Goal: Complete application form

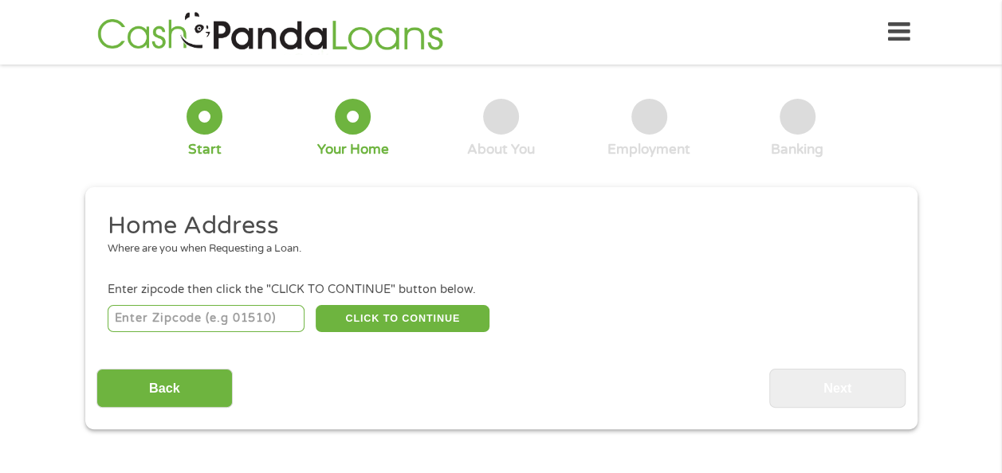
click at [179, 310] on input "number" at bounding box center [206, 318] width 197 height 27
type input "55068"
click at [341, 314] on button "CLICK TO CONTINUE" at bounding box center [403, 318] width 174 height 27
type input "55068"
type input "Rosemount"
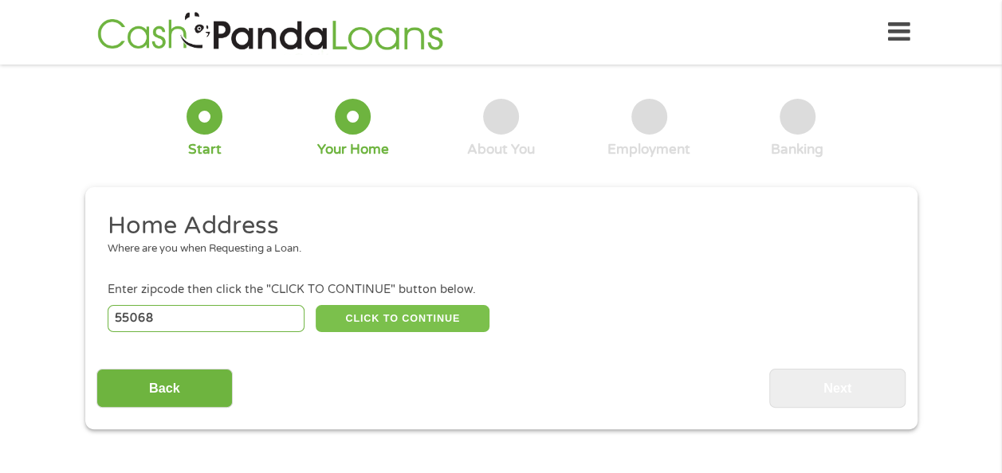
select select "[US_STATE]"
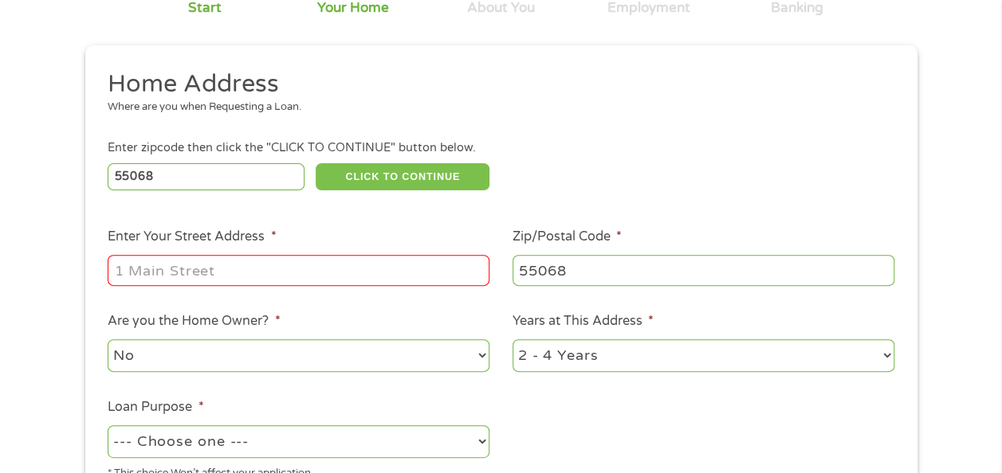
scroll to position [143, 0]
click at [330, 280] on input "Enter Your Street Address *" at bounding box center [299, 269] width 382 height 30
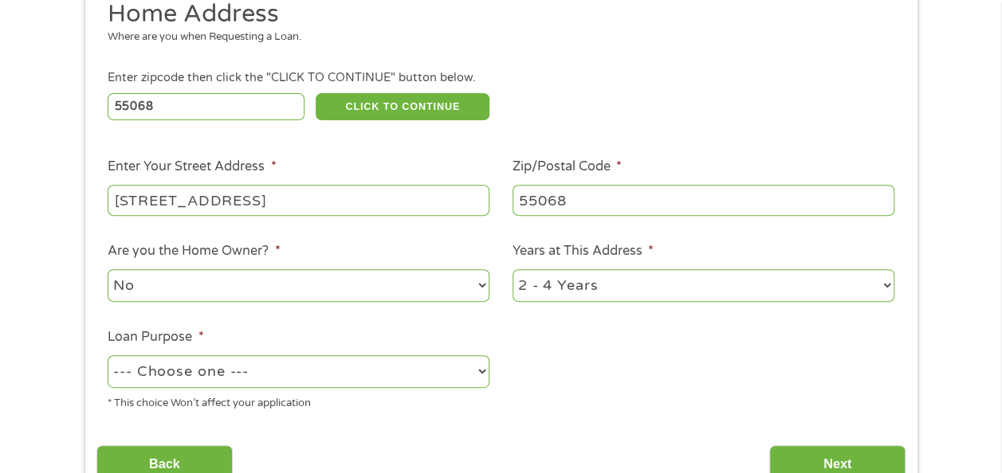
scroll to position [213, 0]
type input "[STREET_ADDRESS]"
click at [636, 273] on select "1 Year or less 1 - 2 Years 2 - 4 Years Over 4 Years" at bounding box center [703, 285] width 382 height 33
select select "12months"
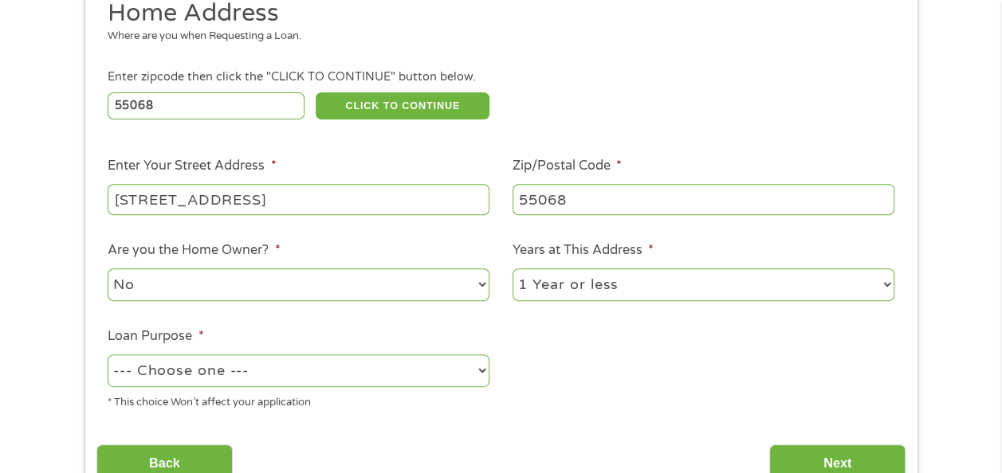
click at [512, 269] on select "1 Year or less 1 - 2 Years 2 - 4 Years Over 4 Years" at bounding box center [703, 285] width 382 height 33
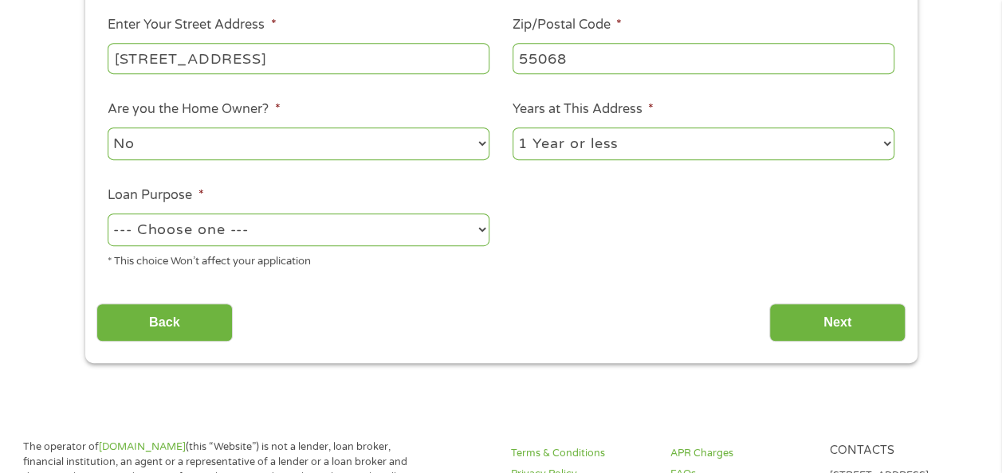
scroll to position [353, 0]
click at [355, 233] on select "--- Choose one --- Pay Bills Debt Consolidation Home Improvement Major Purchase…" at bounding box center [299, 230] width 382 height 33
select select "carloan"
click at [108, 215] on select "--- Choose one --- Pay Bills Debt Consolidation Home Improvement Major Purchase…" at bounding box center [299, 230] width 382 height 33
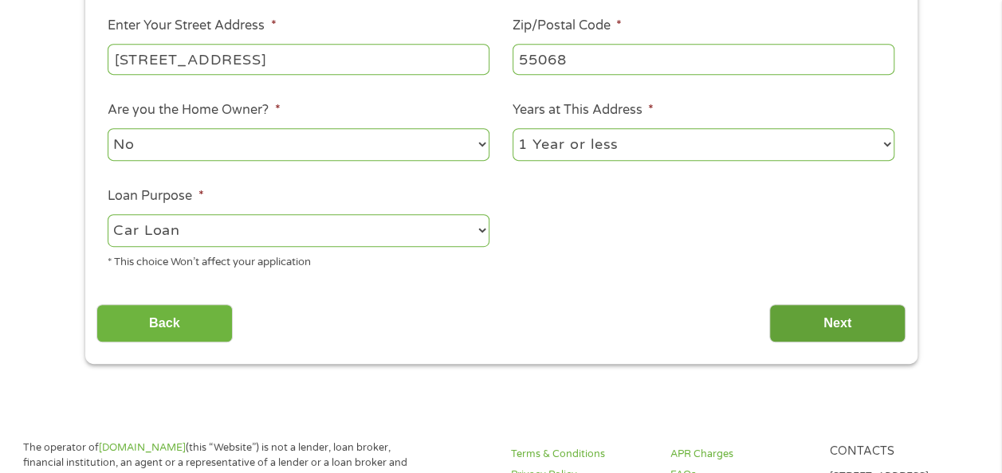
click at [822, 316] on input "Next" at bounding box center [837, 323] width 136 height 39
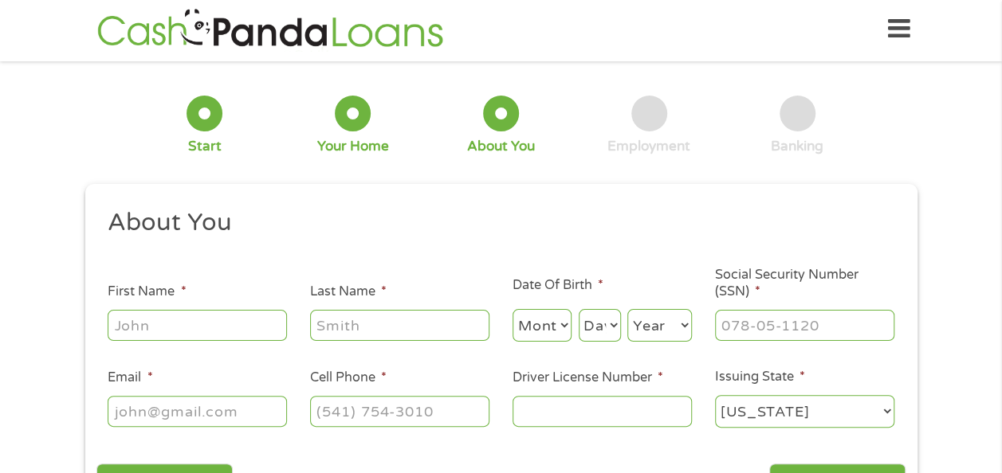
scroll to position [0, 0]
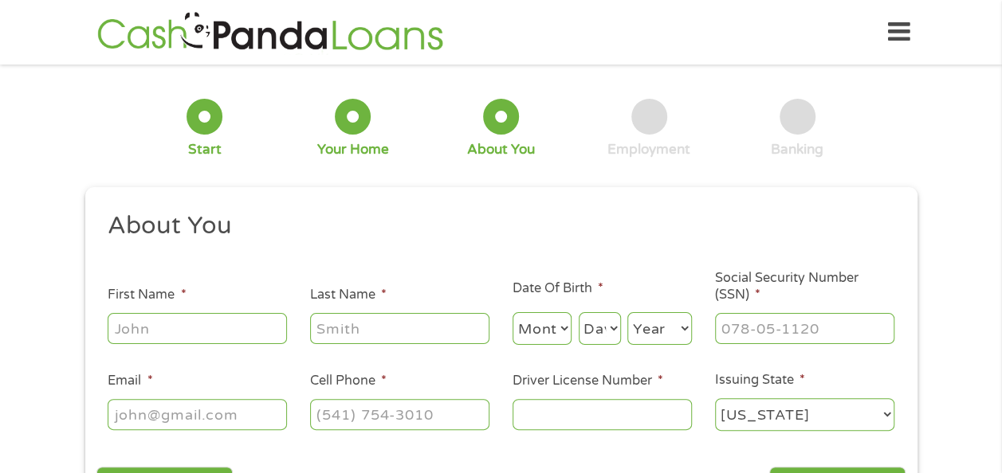
click at [198, 331] on input "First Name *" at bounding box center [197, 328] width 179 height 30
type input "[PERSON_NAME]"
type input "[GEOGRAPHIC_DATA]"
type input "[EMAIL_ADDRESS][DOMAIN_NAME]"
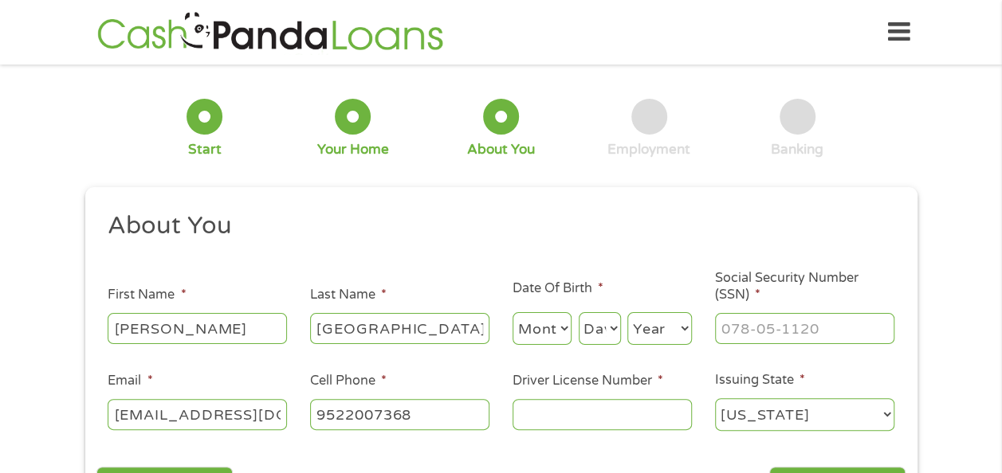
type input "[PHONE_NUMBER]"
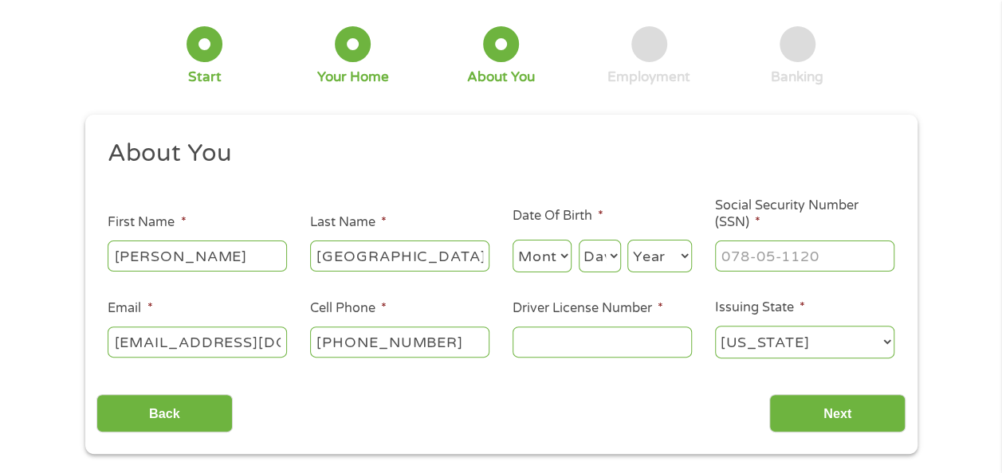
scroll to position [102, 0]
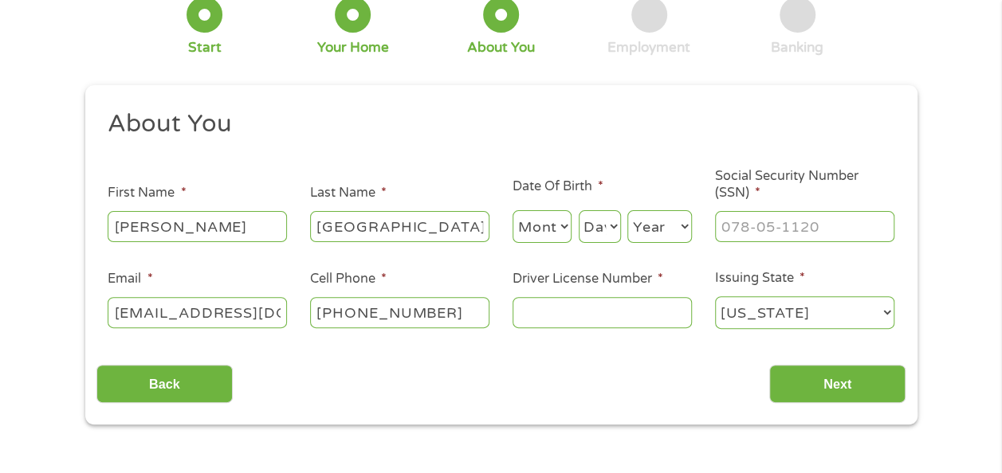
type input "[PERSON_NAME]"
click at [556, 232] on select "Month 1 2 3 4 5 6 7 8 9 10 11 12" at bounding box center [542, 226] width 60 height 33
select select "6"
click at [512, 211] on select "Month 1 2 3 4 5 6 7 8 9 10 11 12" at bounding box center [542, 226] width 60 height 33
click at [614, 228] on select "Day 1 2 3 4 5 6 7 8 9 10 11 12 13 14 15 16 17 18 19 20 21 22 23 24 25 26 27 28 …" at bounding box center [600, 226] width 42 height 33
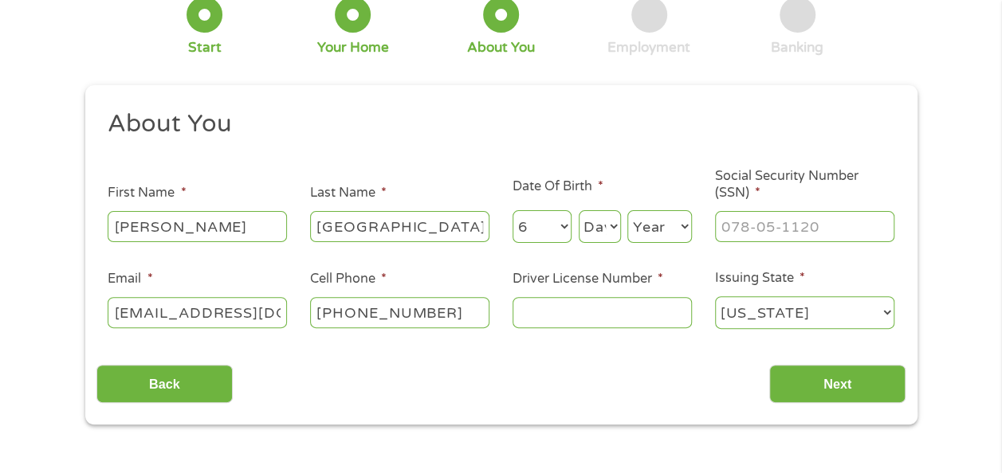
select select "11"
click at [579, 211] on select "Day 1 2 3 4 5 6 7 8 9 10 11 12 13 14 15 16 17 18 19 20 21 22 23 24 25 26 27 28 …" at bounding box center [600, 226] width 42 height 33
click at [677, 226] on select "Year [DATE] 2006 2005 2004 2003 2002 2001 2000 1999 1998 1997 1996 1995 1994 19…" at bounding box center [659, 226] width 65 height 33
select select "1996"
click at [627, 211] on select "Year [DATE] 2006 2005 2004 2003 2002 2001 2000 1999 1998 1997 1996 1995 1994 19…" at bounding box center [659, 226] width 65 height 33
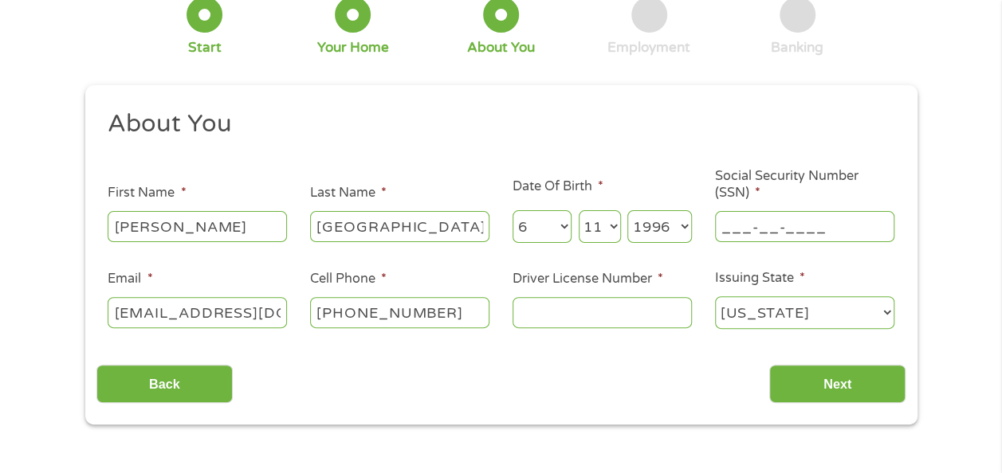
click at [814, 230] on input "___-__-____" at bounding box center [804, 226] width 179 height 30
type input "482-25-8650"
click at [611, 302] on input "Driver License Number *" at bounding box center [601, 312] width 179 height 30
type input "b"
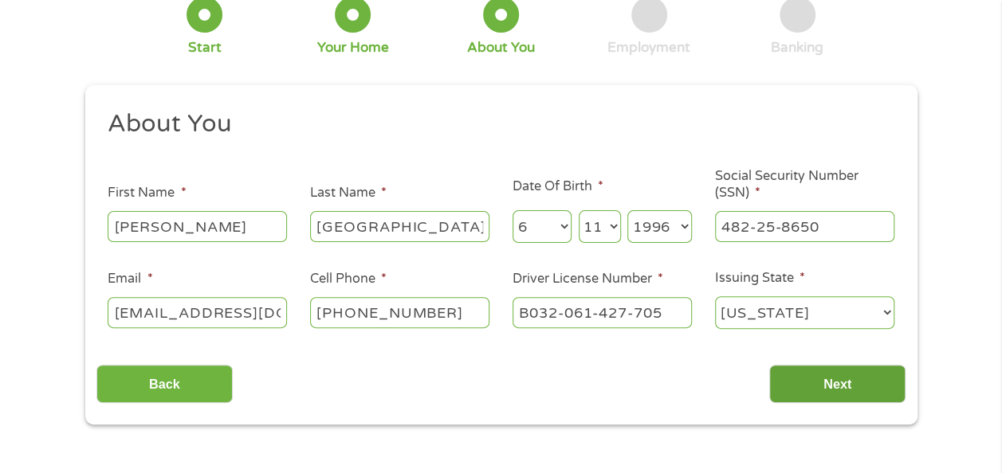
type input "B032-061-427-705"
click at [856, 395] on input "Next" at bounding box center [837, 384] width 136 height 39
click at [853, 375] on input "Next" at bounding box center [837, 384] width 136 height 39
click at [875, 395] on input "Next" at bounding box center [837, 384] width 136 height 39
click at [810, 380] on input "Next" at bounding box center [837, 384] width 136 height 39
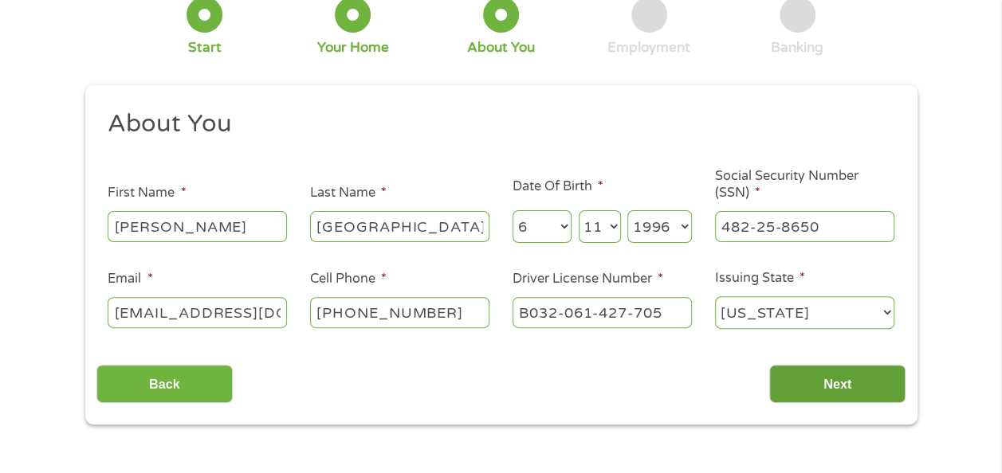
click at [810, 380] on input "Next" at bounding box center [837, 384] width 136 height 39
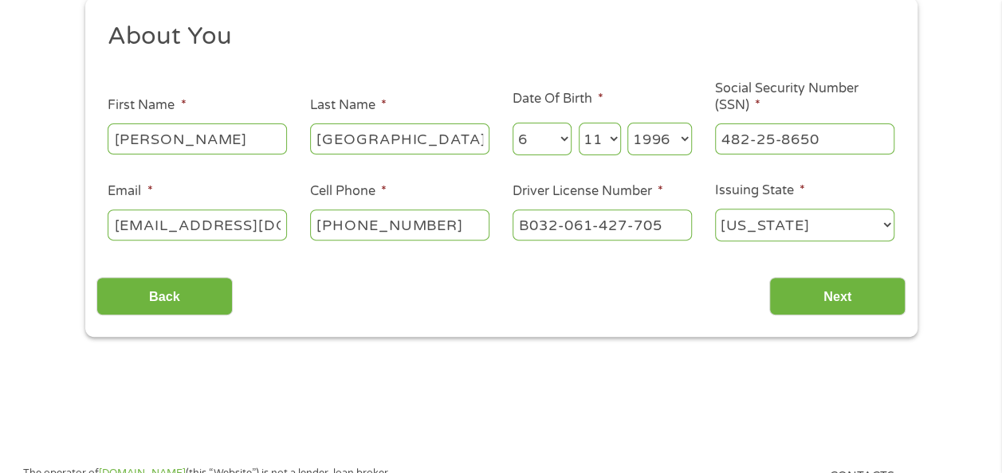
scroll to position [194, 0]
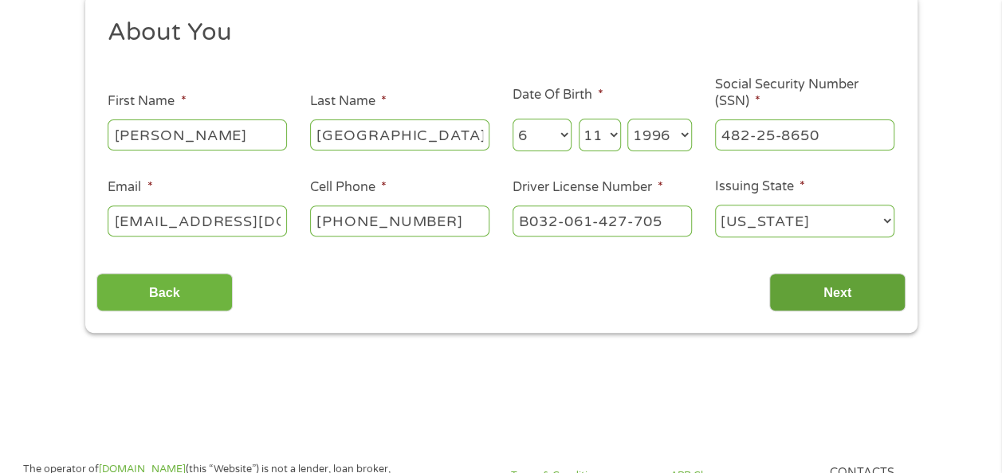
click at [820, 292] on input "Next" at bounding box center [837, 292] width 136 height 39
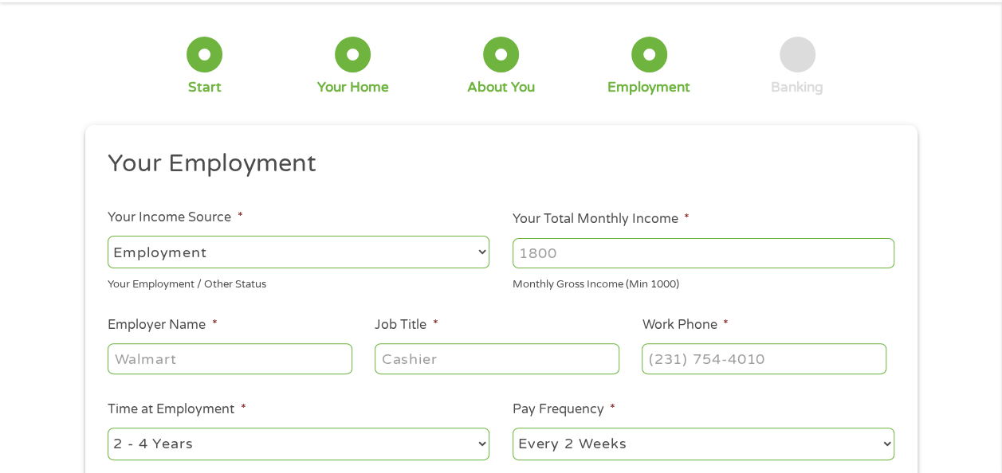
scroll to position [66, 0]
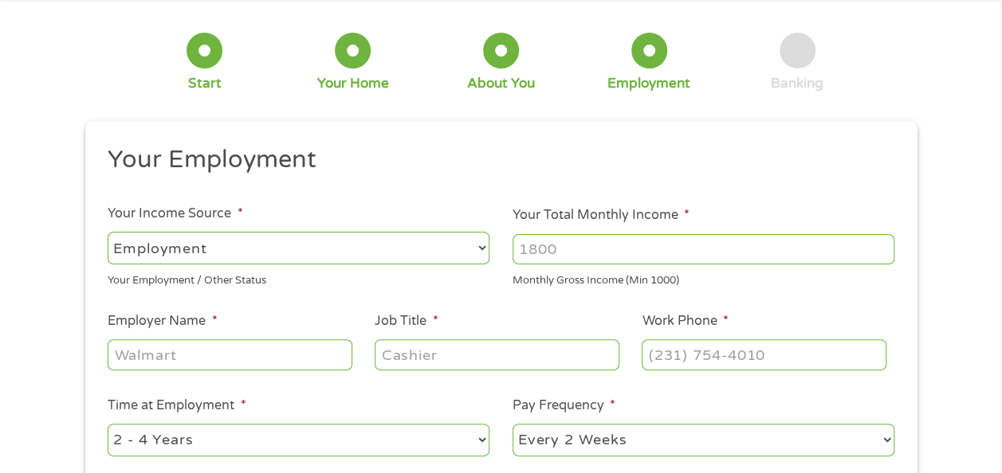
click at [444, 252] on select "--- Choose one --- Employment [DEMOGRAPHIC_DATA] Benefits" at bounding box center [299, 248] width 382 height 33
click at [108, 232] on select "--- Choose one --- Employment [DEMOGRAPHIC_DATA] Benefits" at bounding box center [299, 248] width 382 height 33
click at [577, 260] on input "Your Total Monthly Income *" at bounding box center [703, 249] width 382 height 30
type input "1300"
click at [250, 351] on input "Employer Name *" at bounding box center [230, 354] width 244 height 30
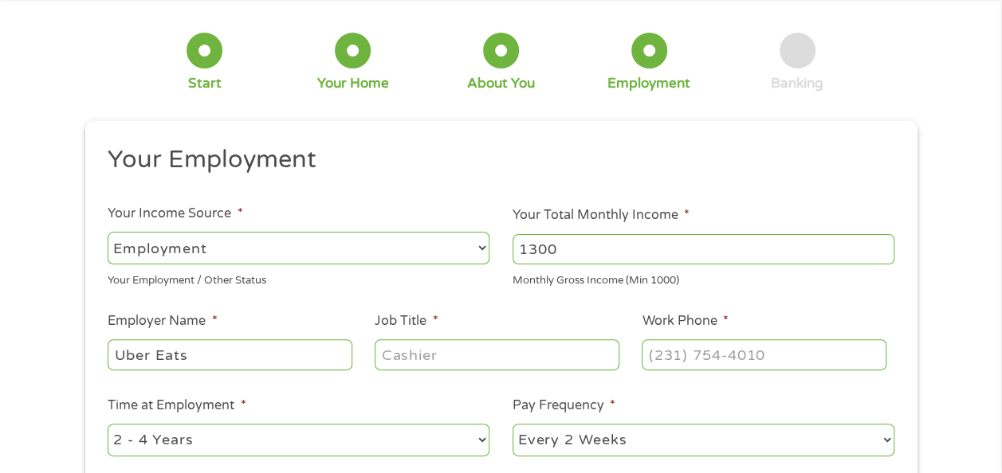
type input "Uber Eats"
click at [441, 355] on input "Job Title *" at bounding box center [497, 354] width 244 height 30
type input "Driver"
click at [788, 356] on input "(___) ___-____" at bounding box center [763, 354] width 244 height 30
type input "[PHONE_NUMBER]"
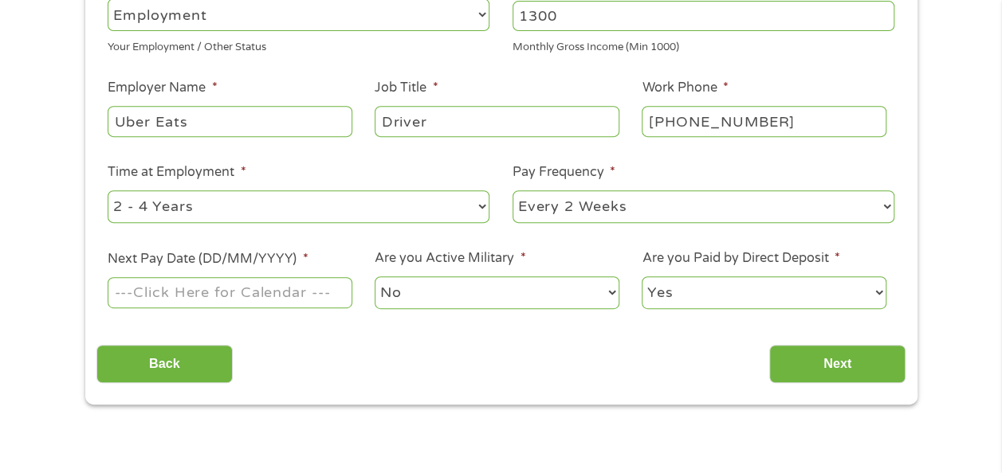
scroll to position [300, 0]
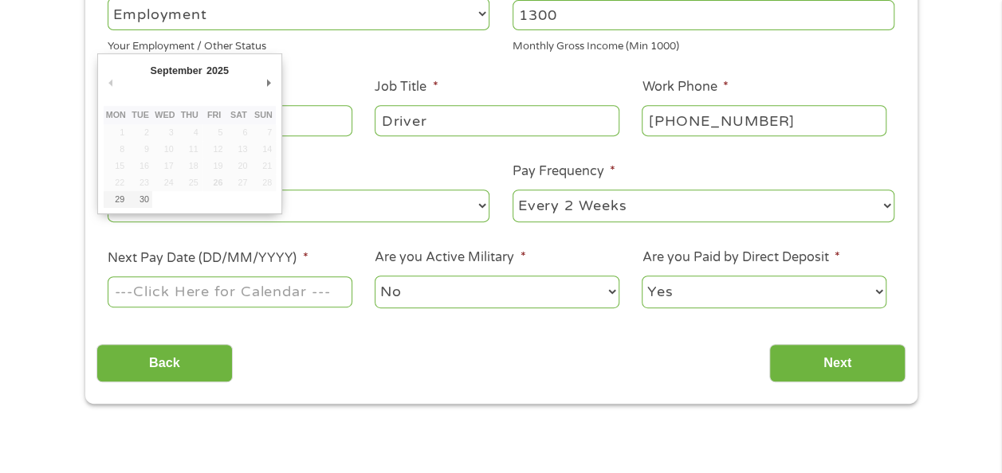
click at [222, 295] on input "Next Pay Date (DD/MM/YYYY) *" at bounding box center [230, 292] width 244 height 30
type input "[DATE]"
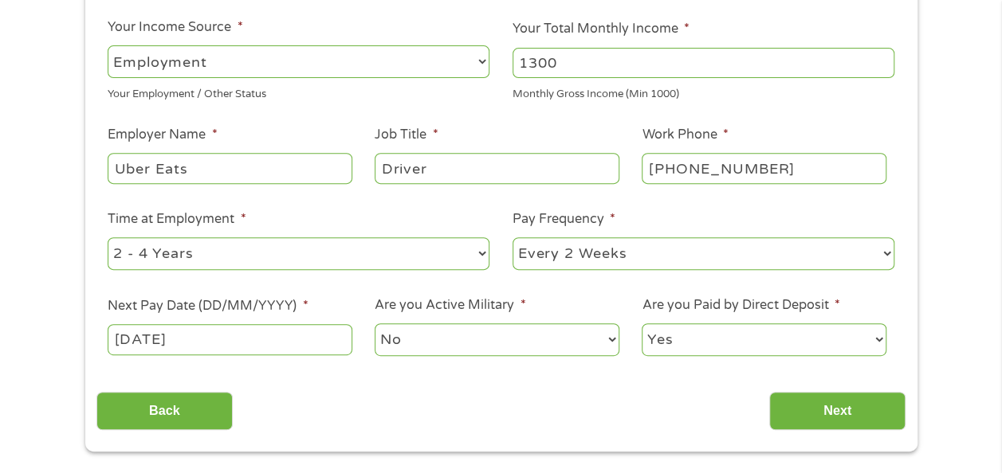
scroll to position [255, 0]
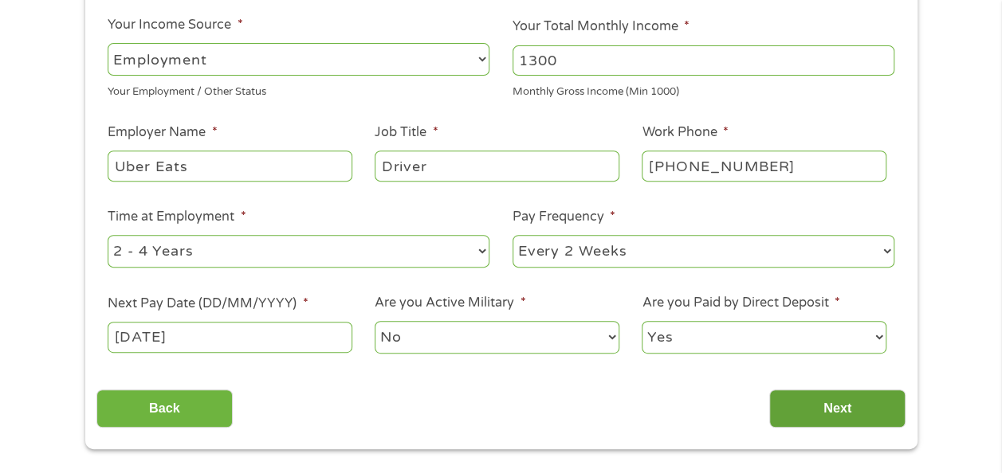
click at [834, 416] on input "Next" at bounding box center [837, 409] width 136 height 39
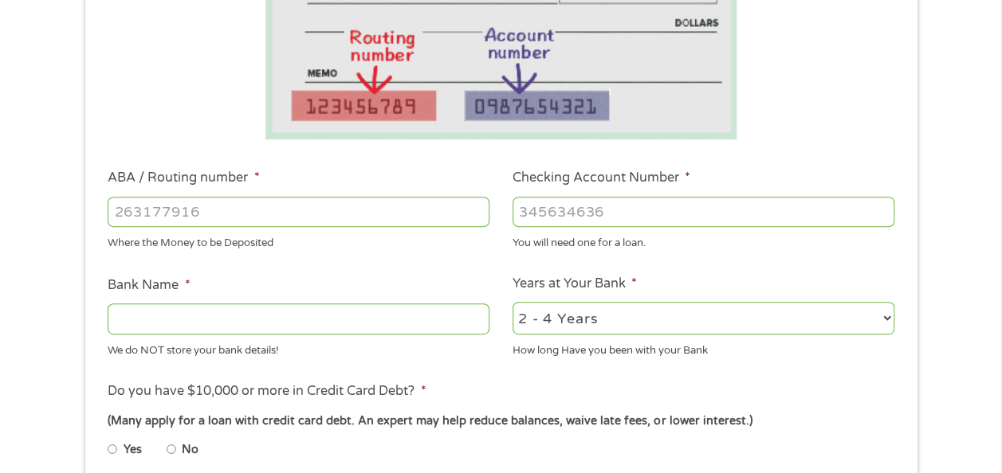
scroll to position [347, 0]
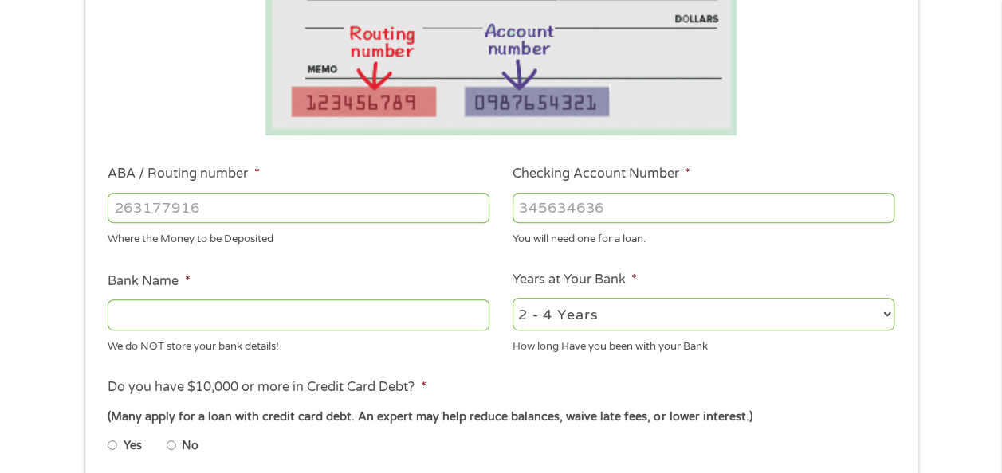
click at [368, 324] on input "Bank Name *" at bounding box center [299, 315] width 382 height 30
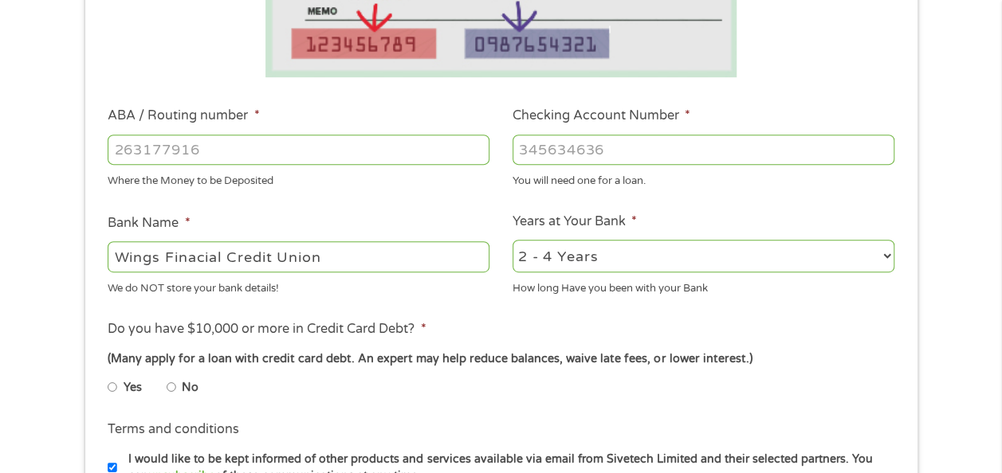
scroll to position [406, 0]
type input "Wings Finacial Credit Union"
click at [169, 386] on input "No" at bounding box center [172, 387] width 10 height 26
radio input "true"
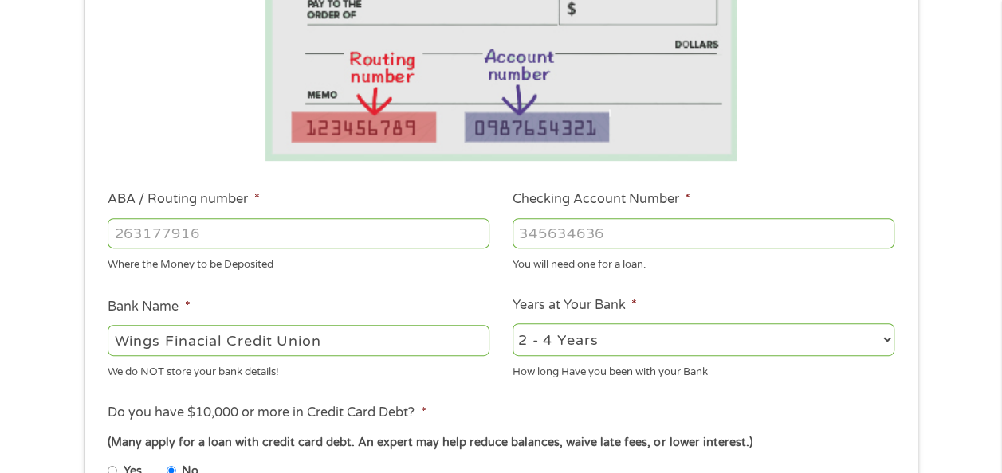
scroll to position [321, 0]
click at [260, 236] on input "ABA / Routing number *" at bounding box center [299, 234] width 382 height 30
type input "296076152"
type input "WINGS FINANCIAL CREDIT UNION"
type input "296076152"
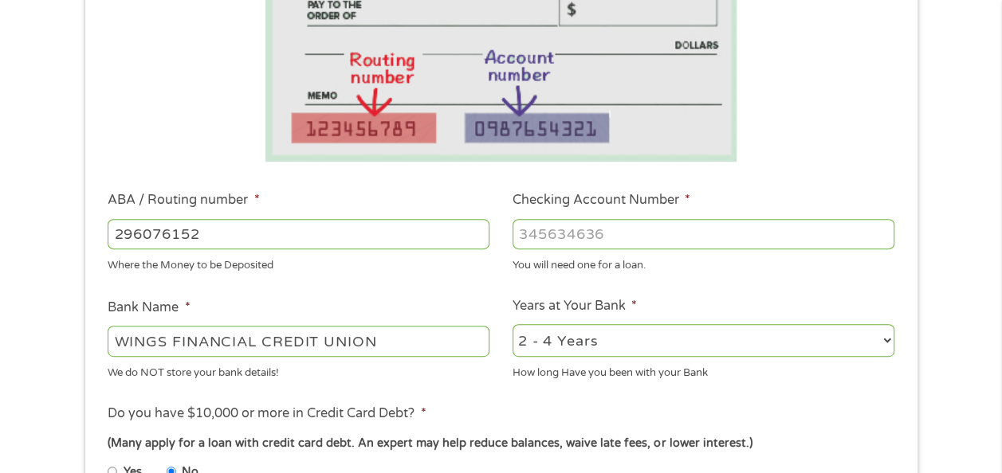
click at [654, 220] on input "Checking Account Number *" at bounding box center [703, 234] width 382 height 30
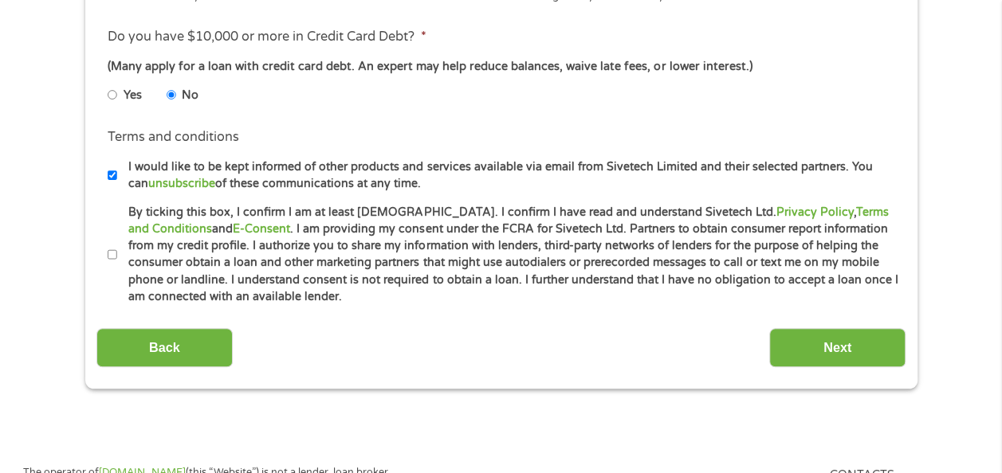
scroll to position [716, 0]
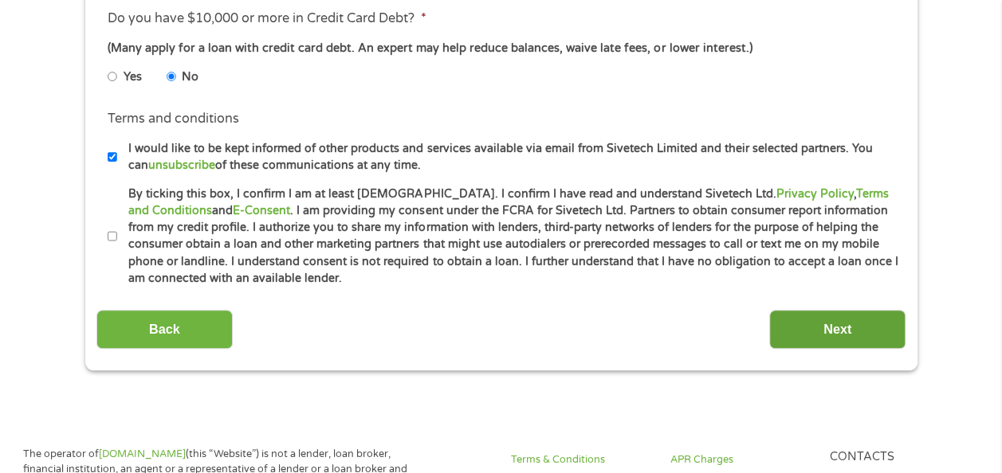
type input "9107589278"
click at [857, 328] on input "Next" at bounding box center [837, 329] width 136 height 39
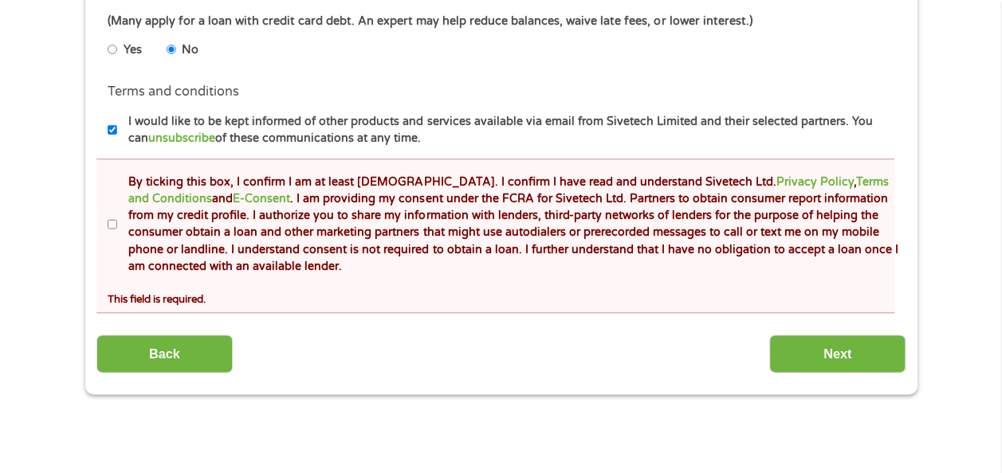
scroll to position [816, 0]
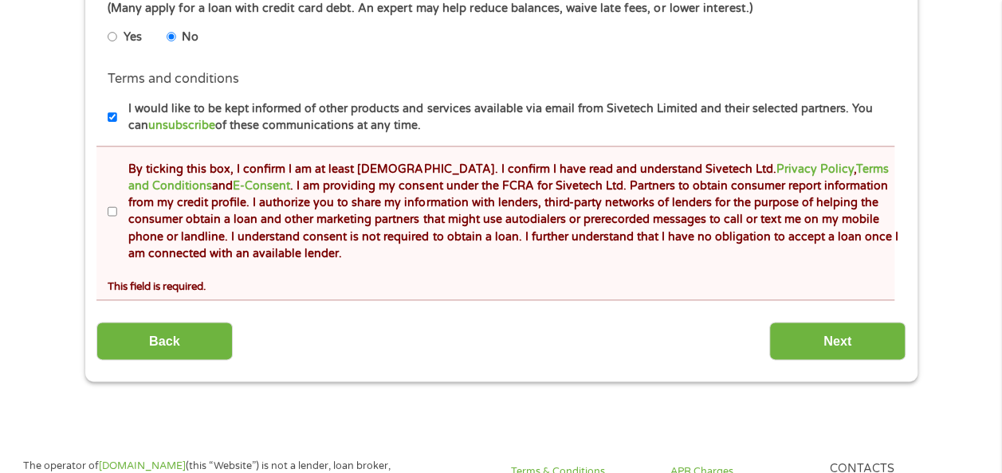
click at [117, 207] on label "By ticking this box, I confirm I am at least [DEMOGRAPHIC_DATA]. I confirm I ha…" at bounding box center [508, 212] width 782 height 102
click at [116, 207] on input "By ticking this box, I confirm I am at least [DEMOGRAPHIC_DATA]. I confirm I ha…" at bounding box center [113, 212] width 10 height 26
checkbox input "true"
click at [800, 350] on input "Next" at bounding box center [837, 341] width 136 height 39
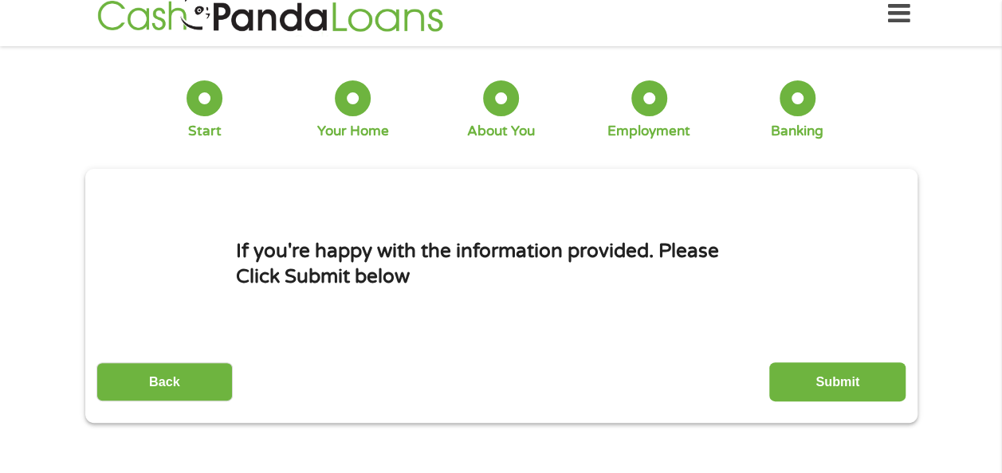
scroll to position [0, 0]
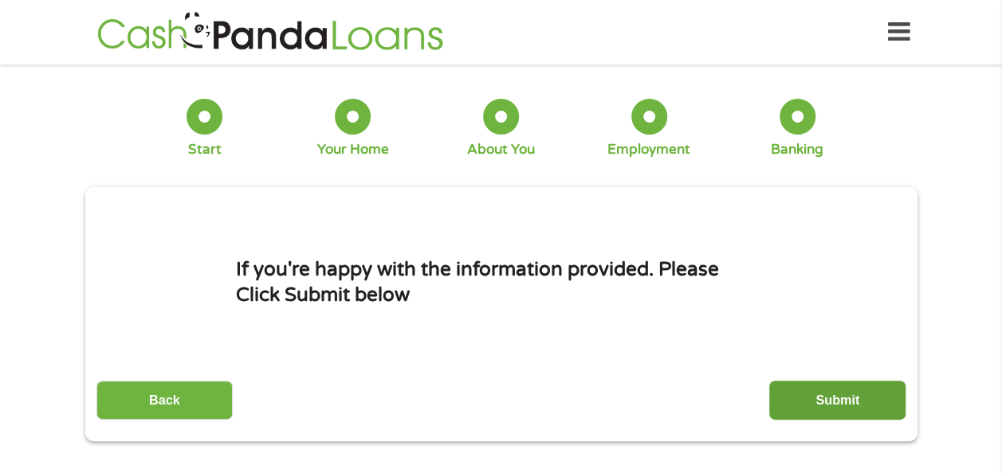
click at [849, 402] on input "Submit" at bounding box center [837, 400] width 136 height 39
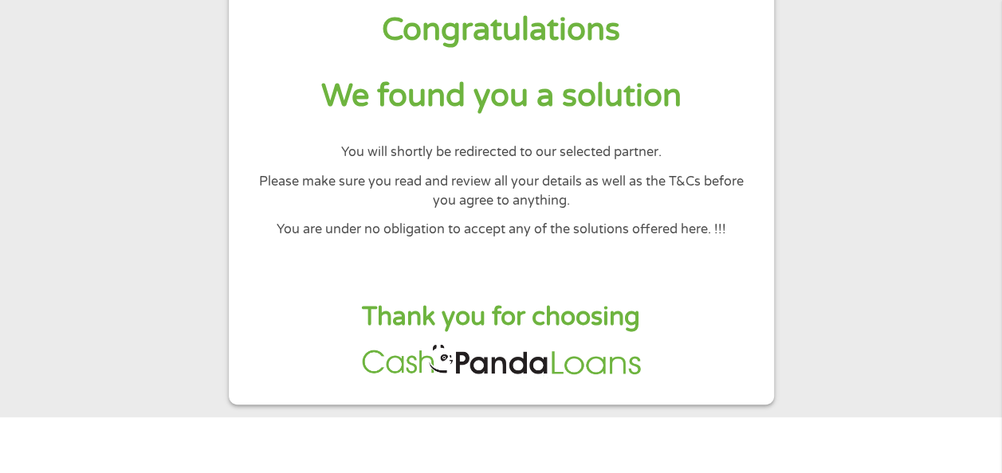
scroll to position [57, 0]
